Goal: Answer question/provide support: Share knowledge or assist other users

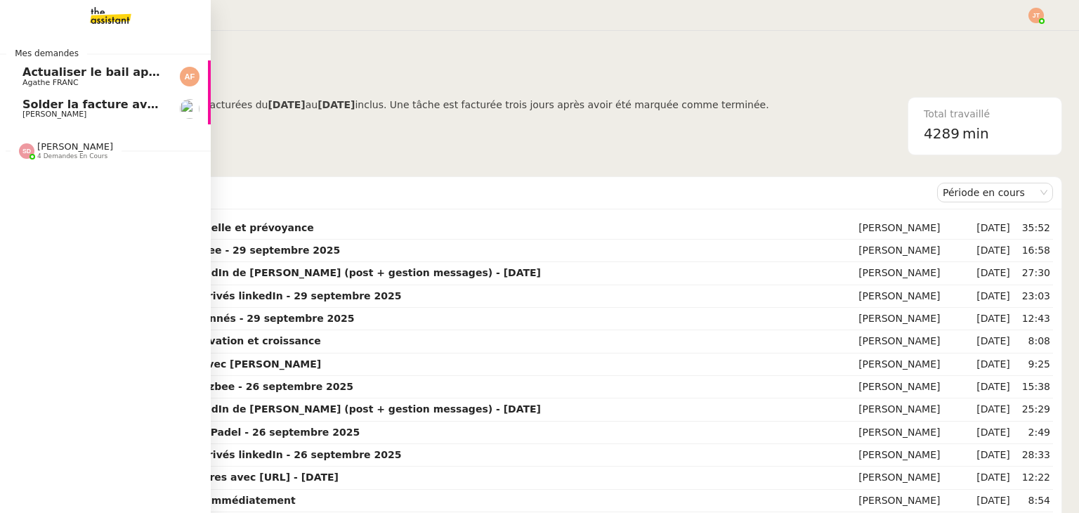
click at [65, 108] on span "Solder la facture avec CB perso" at bounding box center [122, 104] width 200 height 13
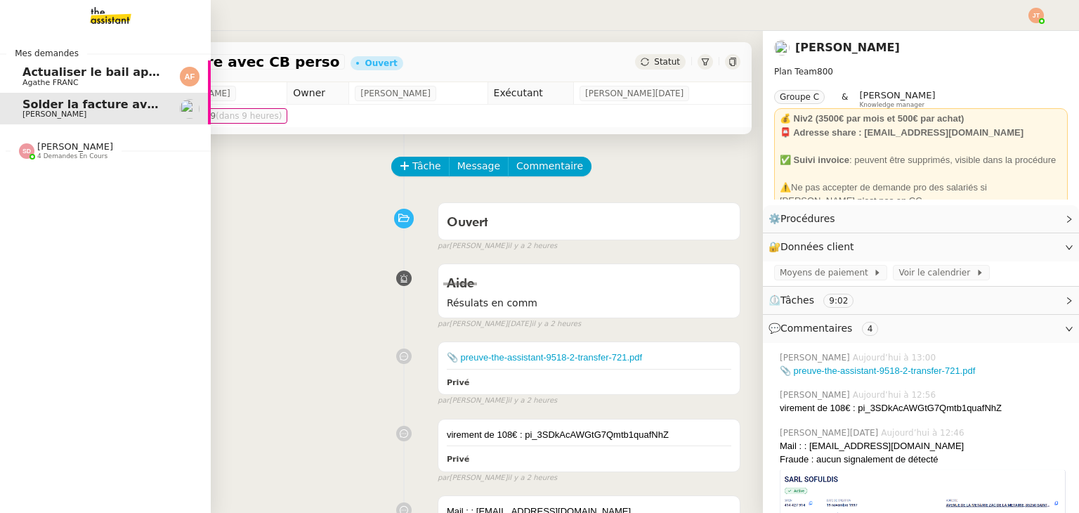
click at [68, 131] on span "[PERSON_NAME] 4 demandes en cours" at bounding box center [111, 145] width 211 height 30
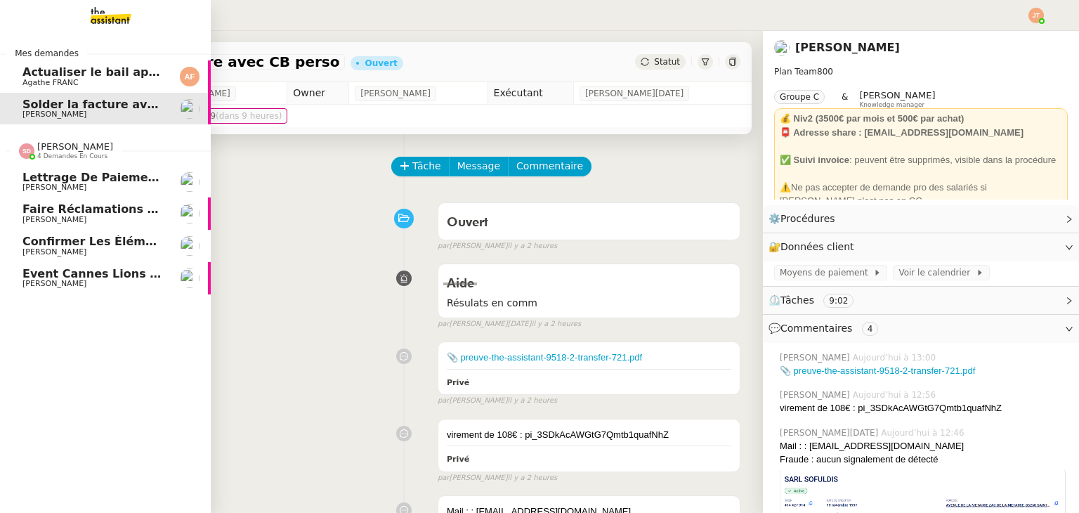
click at [96, 245] on span "Confirmer les éléments de TVA" at bounding box center [122, 241] width 200 height 13
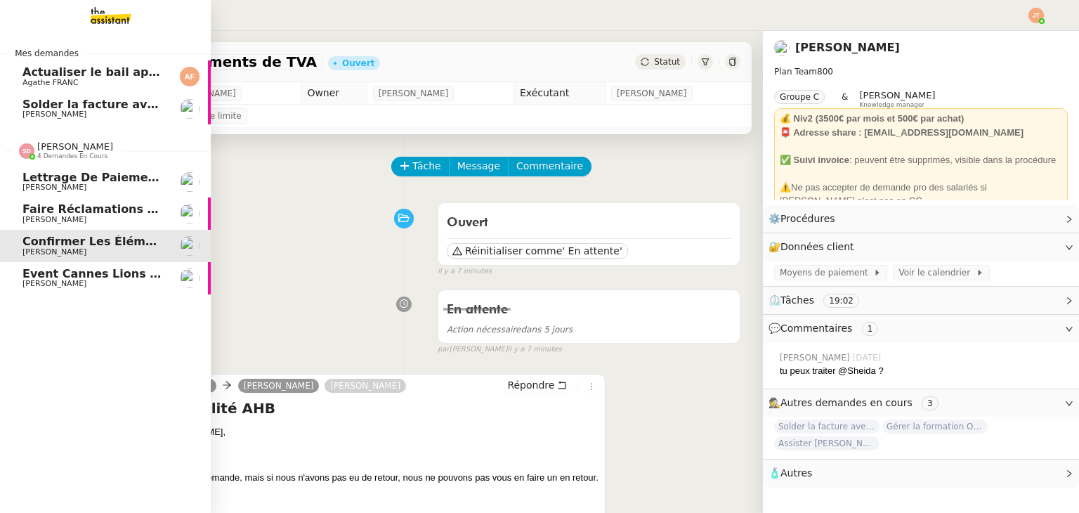
click at [61, 157] on span "4 demandes en cours" at bounding box center [72, 156] width 70 height 8
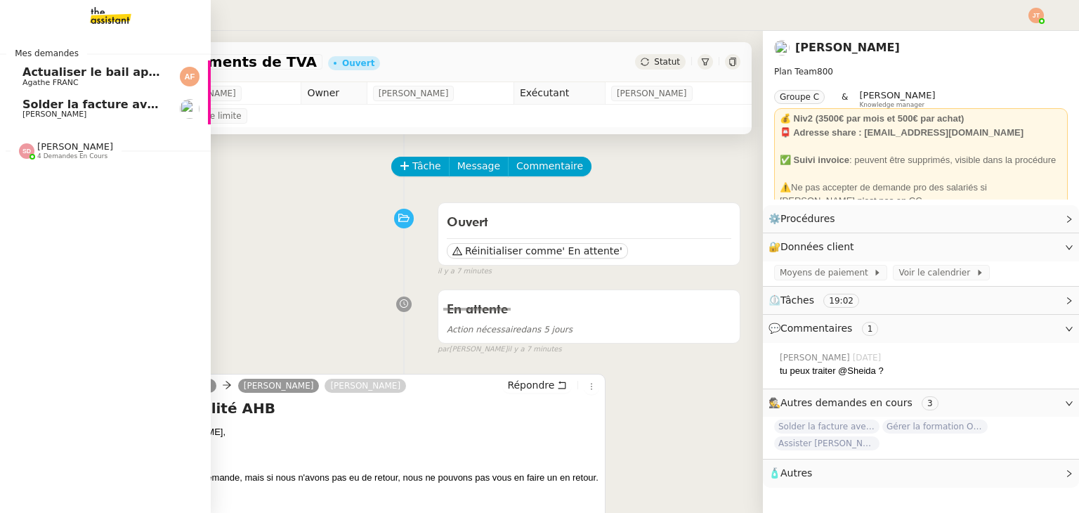
click at [84, 110] on span "[PERSON_NAME]" at bounding box center [93, 114] width 142 height 8
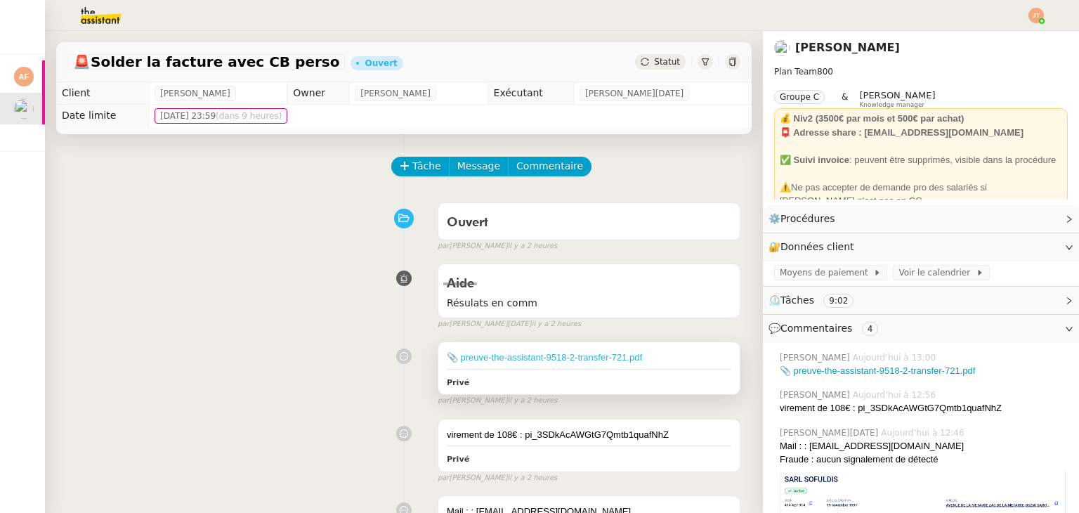
click at [515, 358] on link "📎 preuve-the-assistant-9518-2-transfer-721.pdf" at bounding box center [544, 357] width 195 height 11
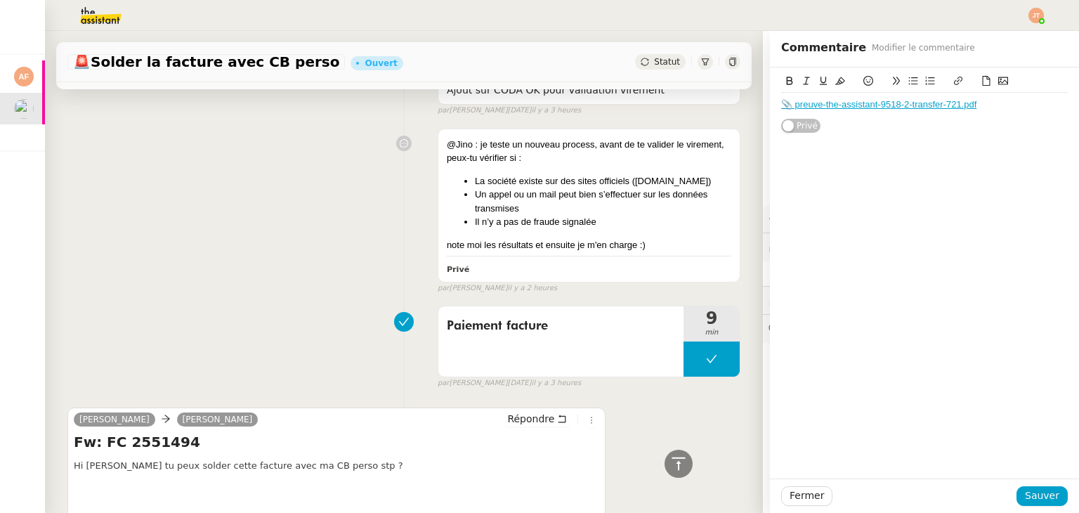
scroll to position [773, 0]
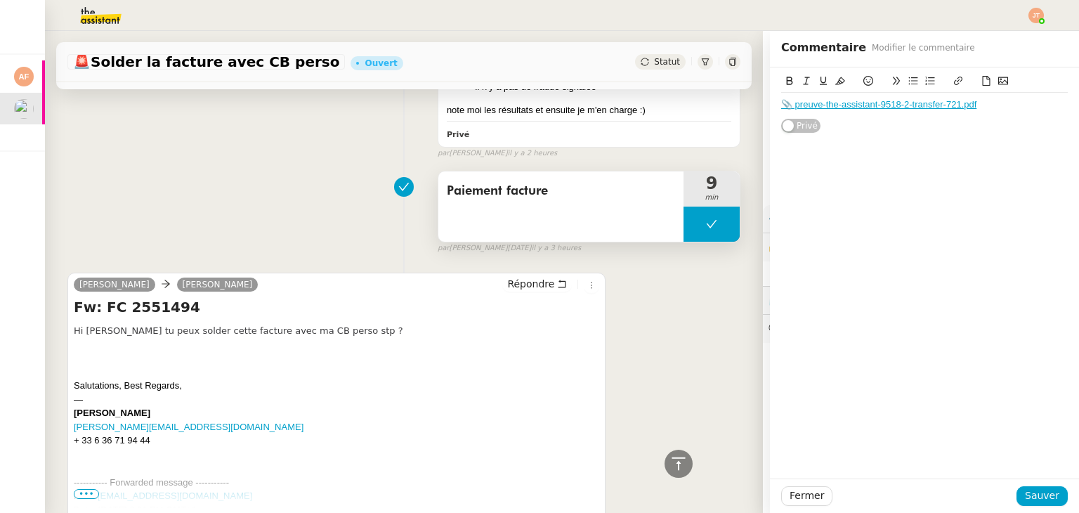
click at [684, 225] on button at bounding box center [712, 224] width 56 height 35
click at [692, 225] on icon at bounding box center [697, 224] width 11 height 11
click at [807, 500] on span "Fermer" at bounding box center [807, 496] width 34 height 16
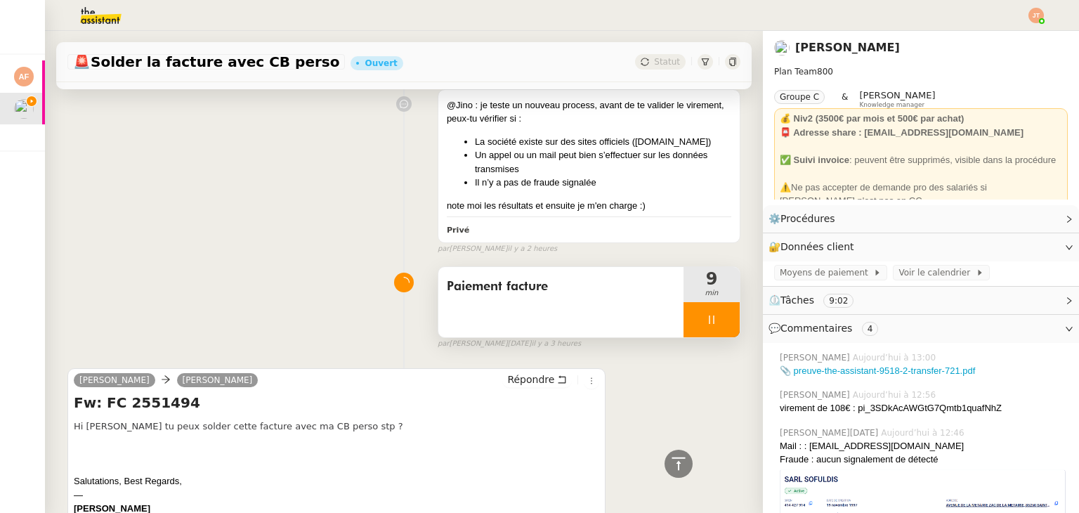
scroll to position [913, 0]
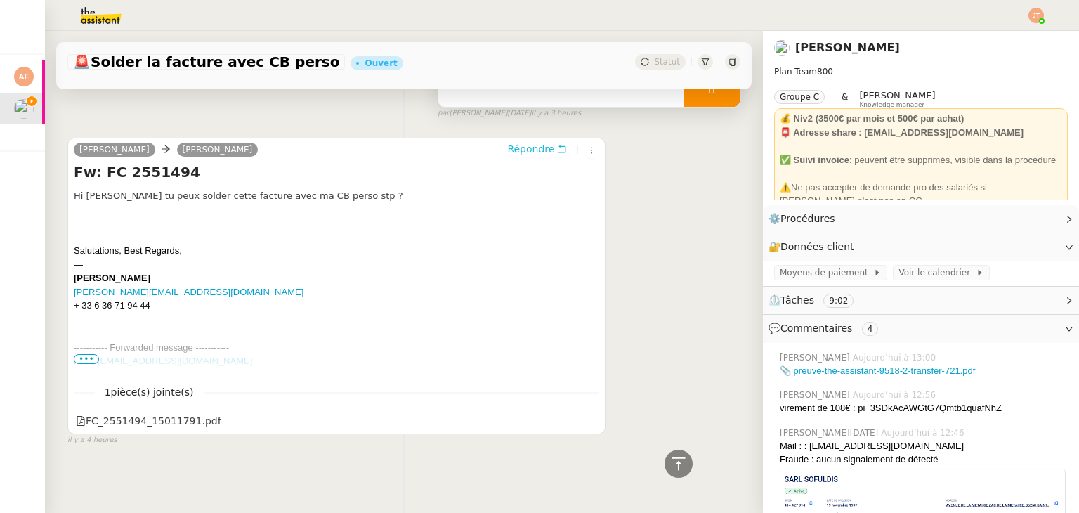
click at [531, 142] on span "Répondre" at bounding box center [530, 149] width 47 height 14
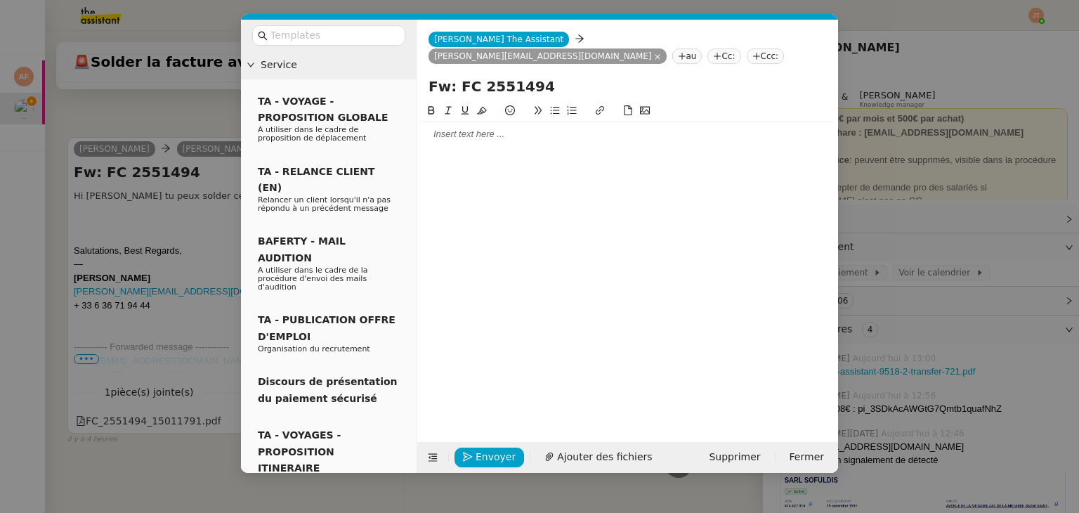
click at [446, 128] on div at bounding box center [628, 134] width 410 height 13
click at [660, 154] on div "Je vous confirme avoir réglé votre facture d'un montant de" at bounding box center [628, 160] width 410 height 13
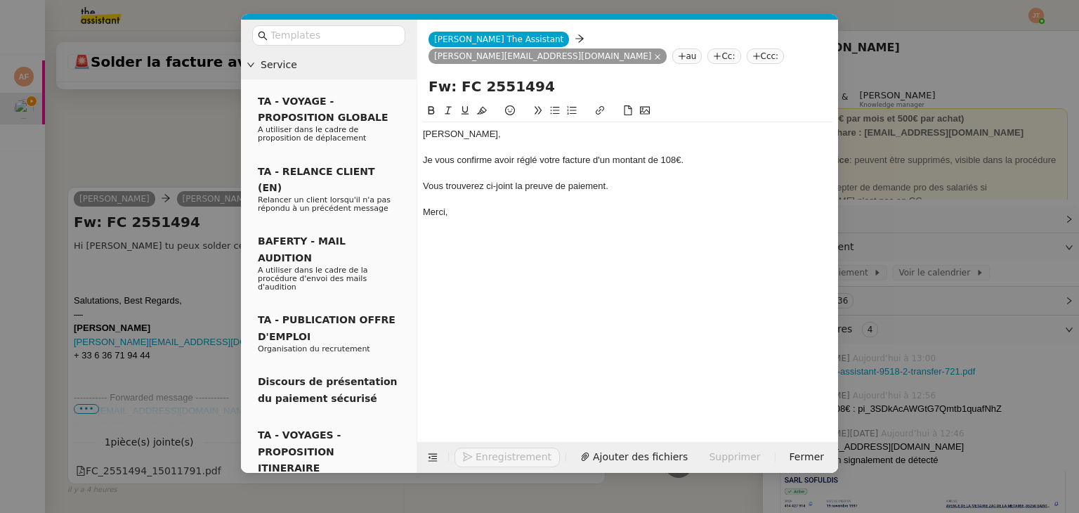
scroll to position [1117, 0]
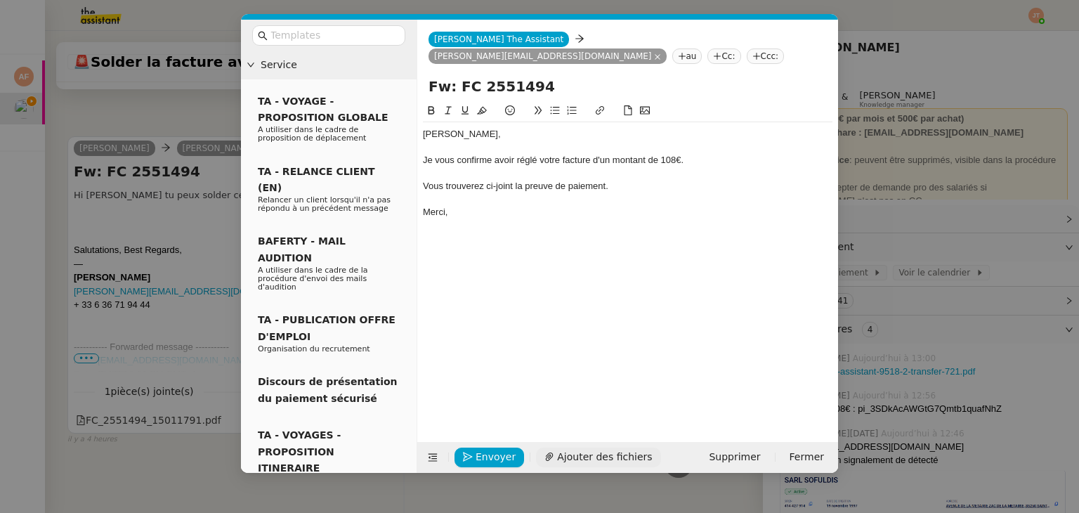
click at [619, 450] on span "Ajouter des fichiers" at bounding box center [604, 457] width 95 height 16
click at [503, 453] on span "Envoyer" at bounding box center [496, 457] width 40 height 16
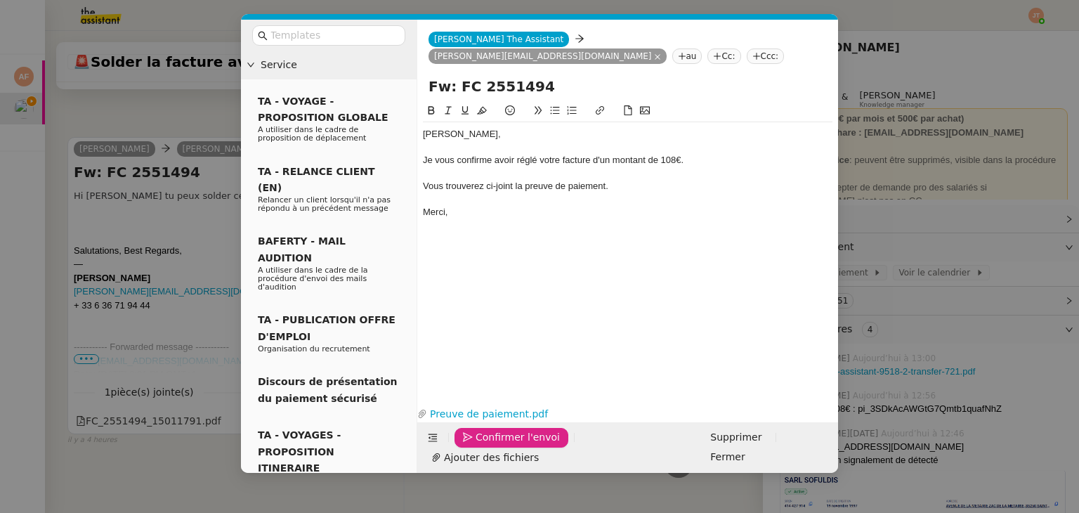
click at [503, 446] on span "Confirmer l'envoi" at bounding box center [518, 437] width 84 height 16
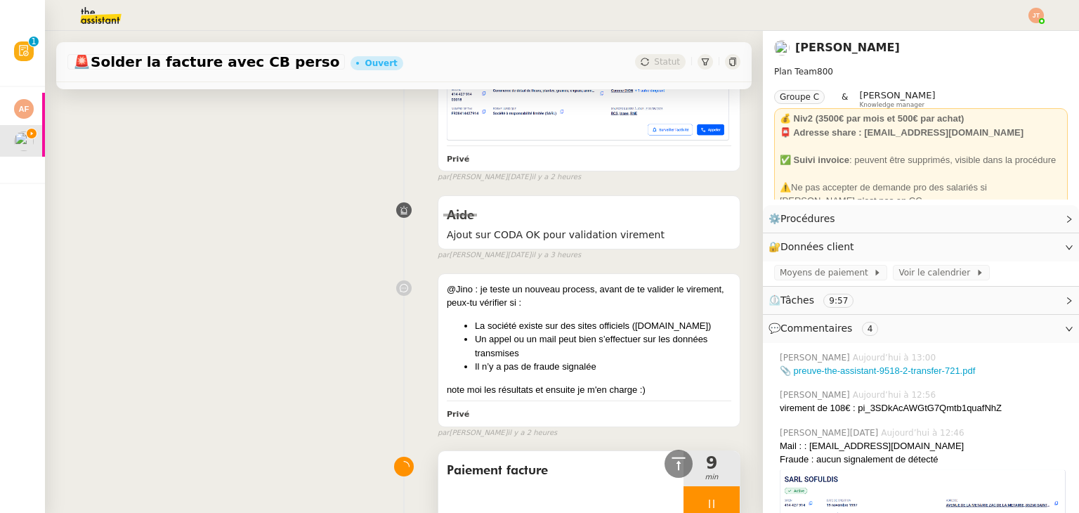
scroll to position [940, 0]
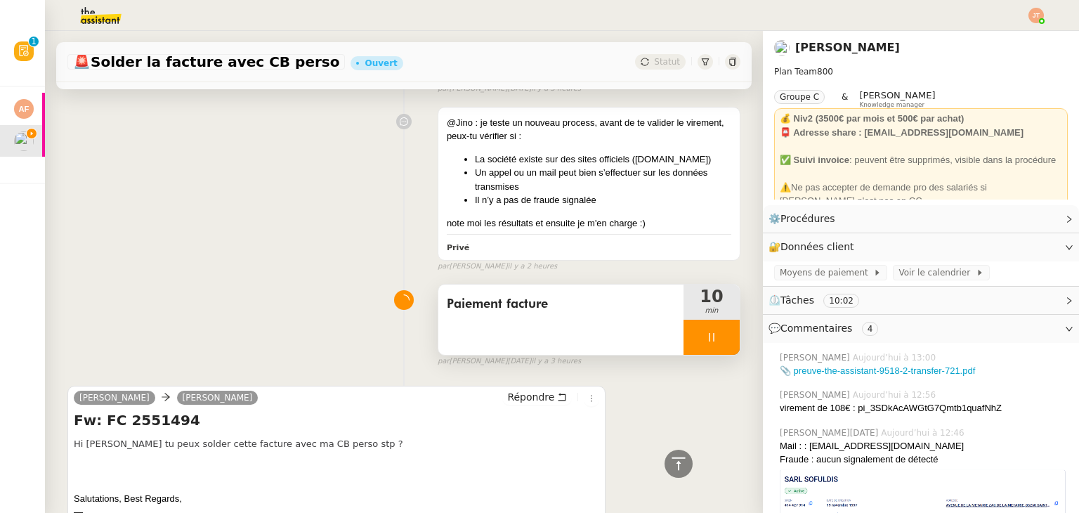
click at [706, 335] on icon at bounding box center [711, 337] width 11 height 11
click at [722, 339] on div "Paiement facture 10 min" at bounding box center [589, 320] width 303 height 72
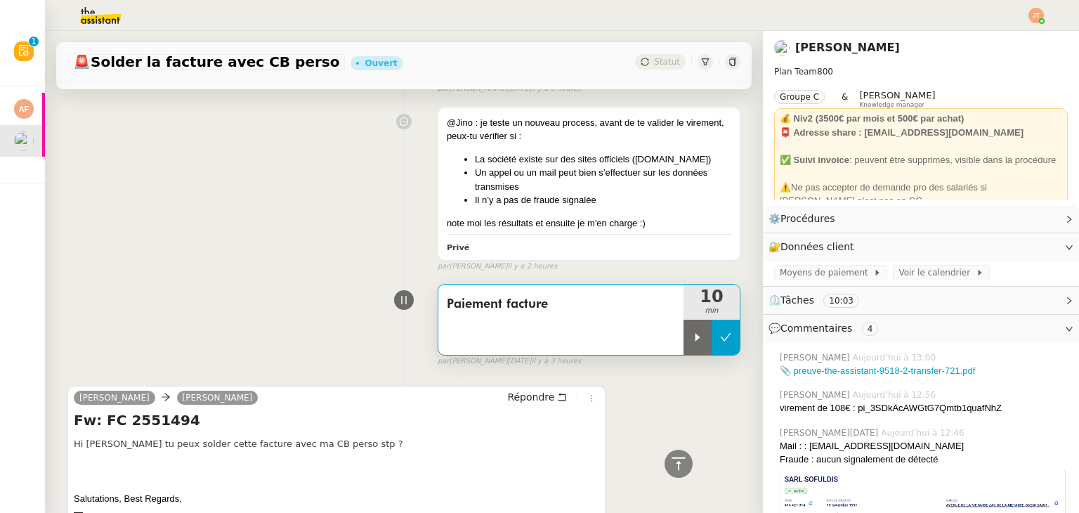
click at [716, 339] on button at bounding box center [726, 337] width 28 height 35
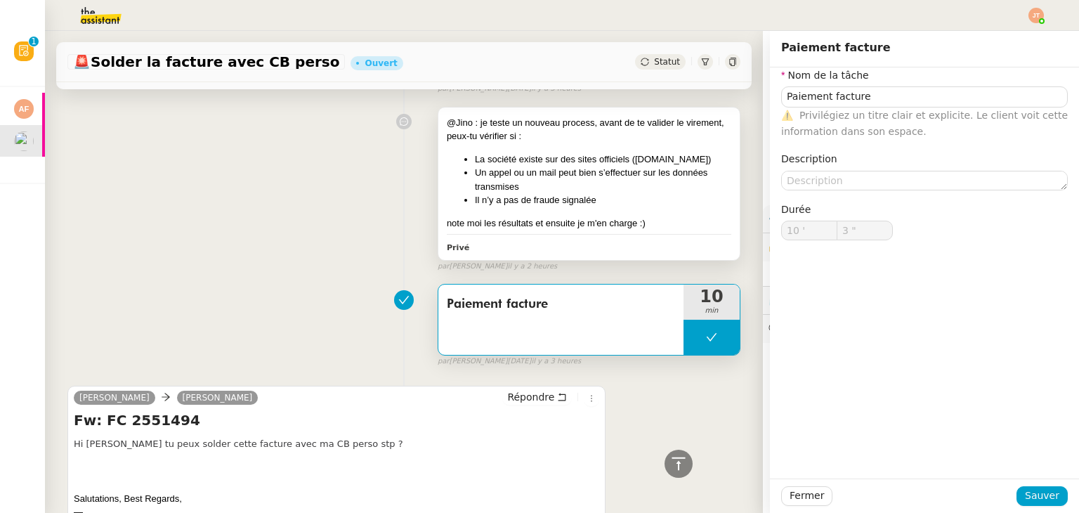
type input "Paiement facture"
type input "10 '"
type input "3 ""
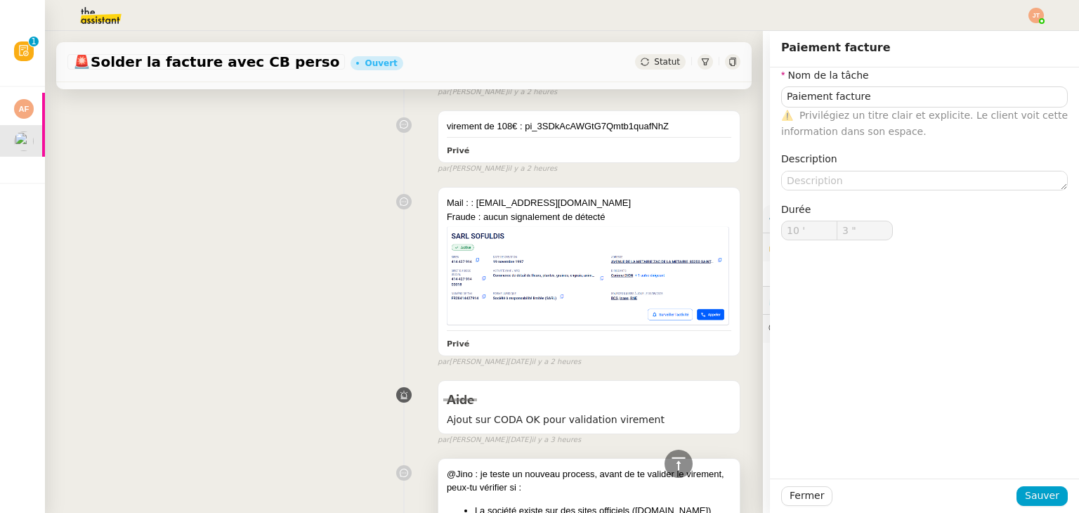
type input "Paiement facture"
type input "10 '"
type input "3 ""
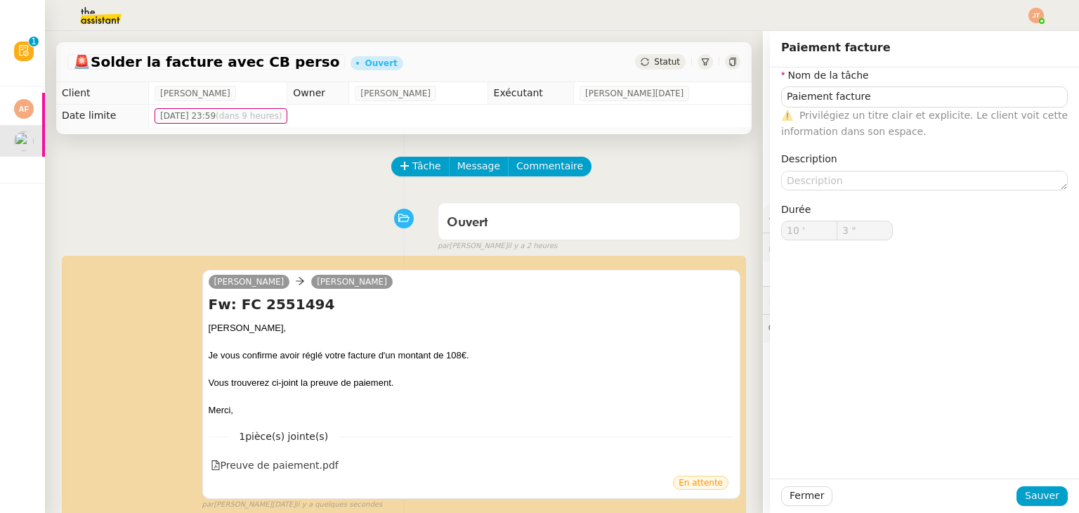
click at [654, 57] on span "Statut" at bounding box center [667, 62] width 26 height 10
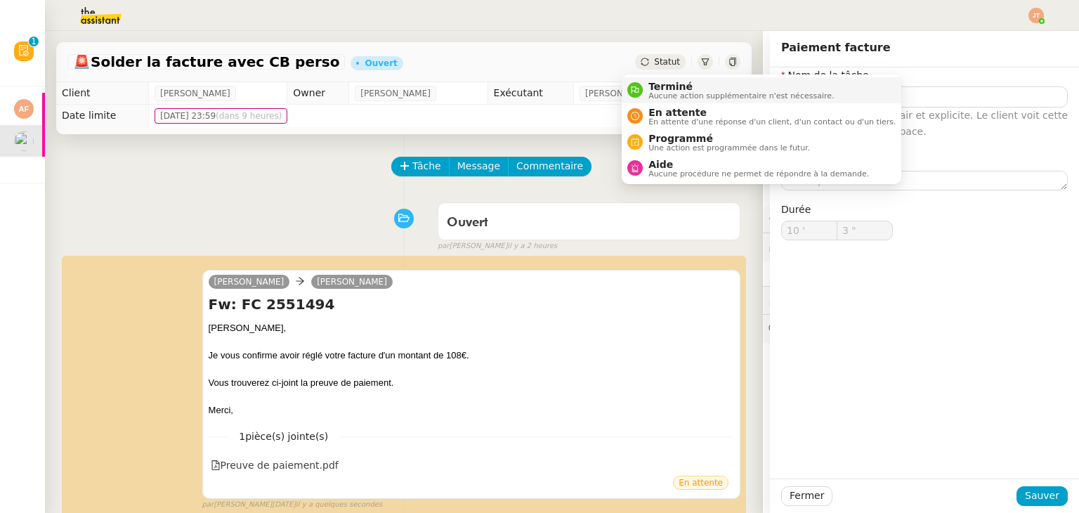
click at [655, 89] on span "Terminé" at bounding box center [742, 86] width 186 height 11
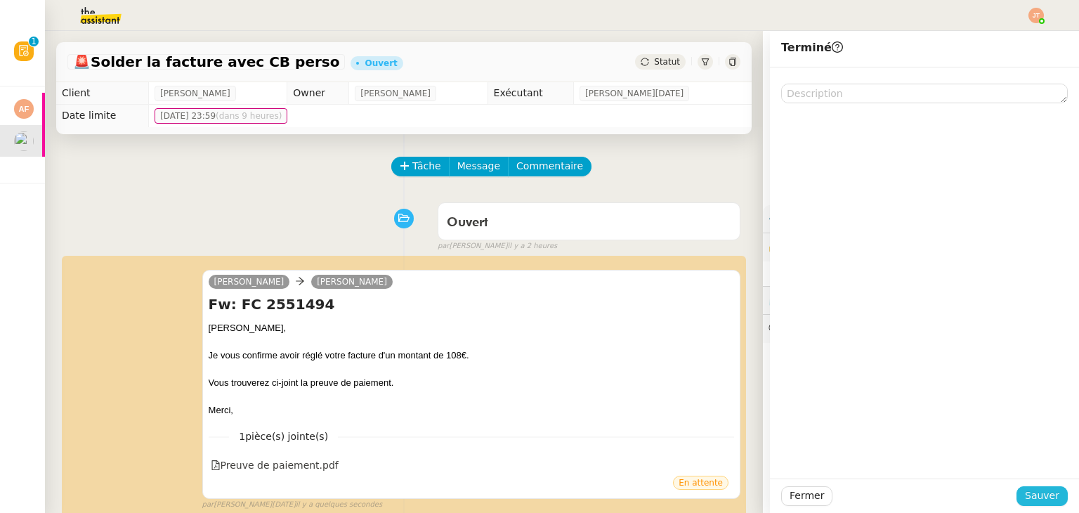
click at [1036, 494] on span "Sauver" at bounding box center [1042, 496] width 34 height 16
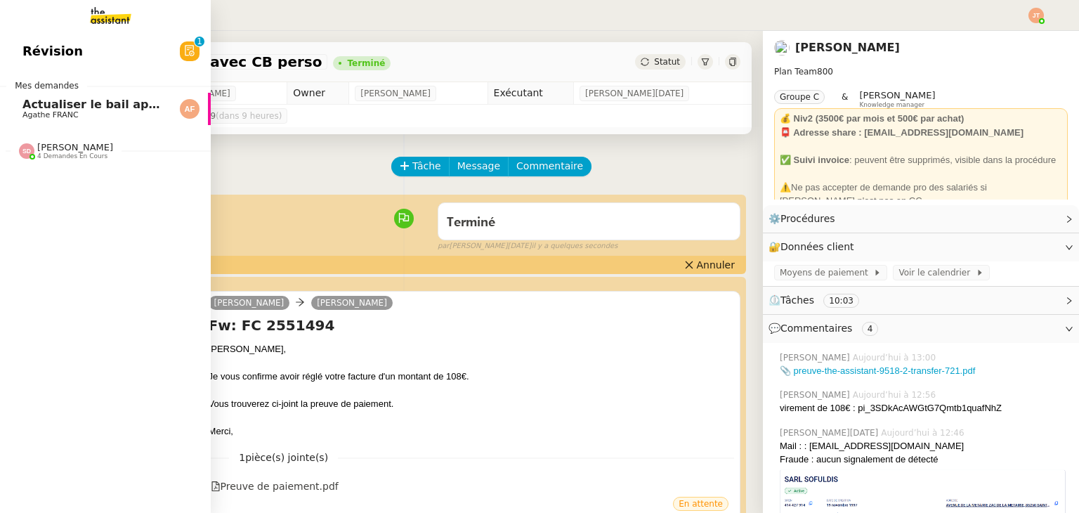
click at [51, 106] on span "Actualiser le bail appartement" at bounding box center [118, 104] width 193 height 13
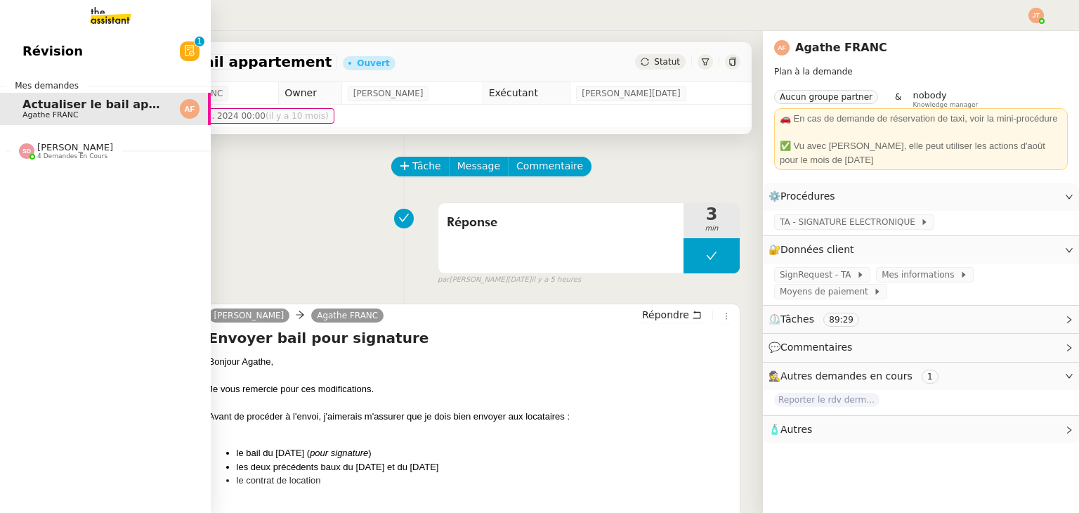
click at [56, 148] on span "[PERSON_NAME]" at bounding box center [75, 147] width 76 height 11
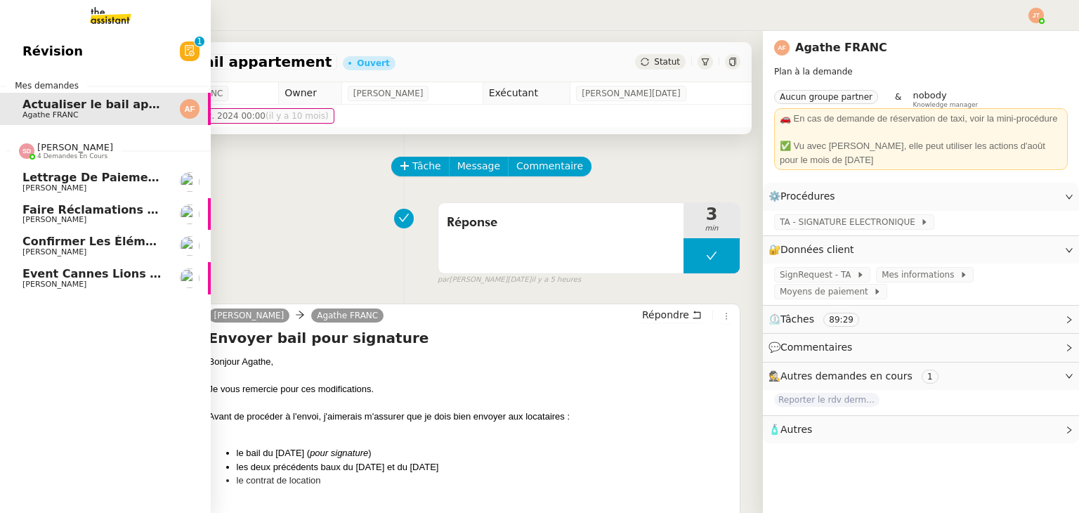
click at [56, 148] on span "[PERSON_NAME]" at bounding box center [75, 147] width 76 height 11
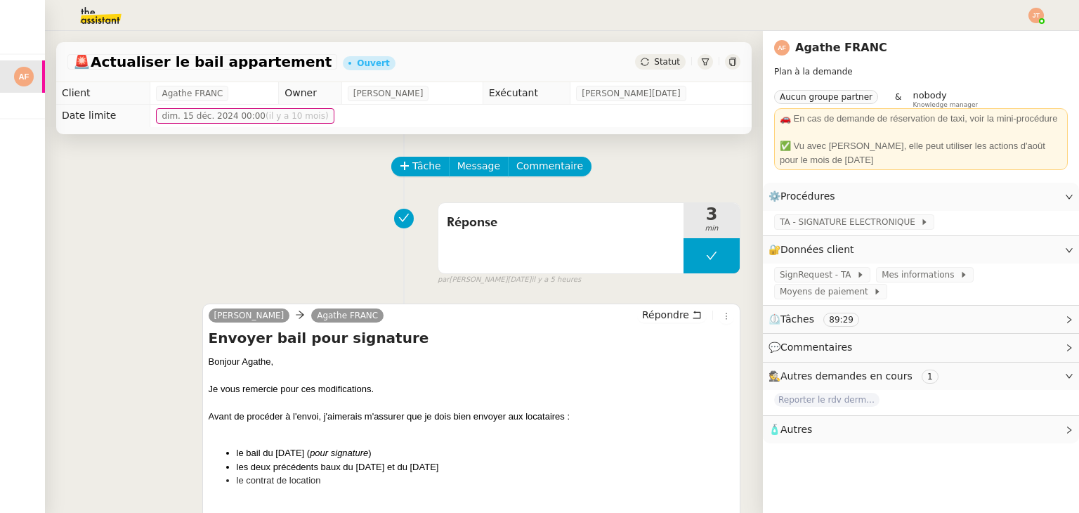
click at [183, 223] on div "Réponse 3 min false par [PERSON_NAME][DATE] il y a 5 heures" at bounding box center [403, 241] width 673 height 90
